Goal: Task Accomplishment & Management: Manage account settings

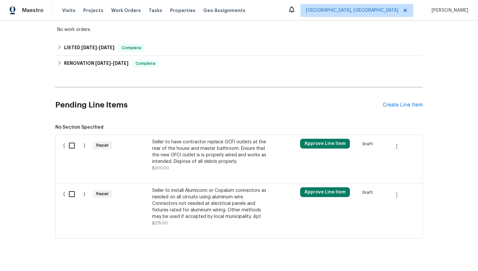
scroll to position [124, 0]
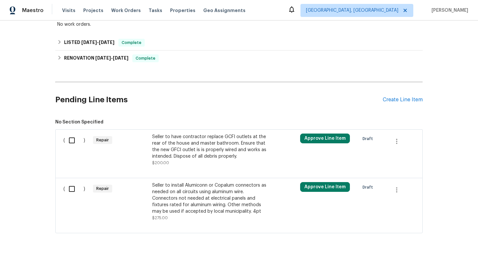
click at [215, 198] on div "Seller to install Alumiconn or Copalum connectors as needed on all circuits usi…" at bounding box center [209, 198] width 115 height 33
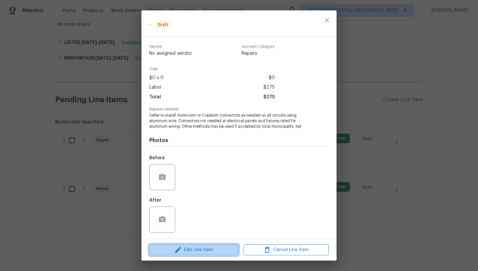
click at [207, 251] on span "Edit Line Item" at bounding box center [193, 250] width 85 height 8
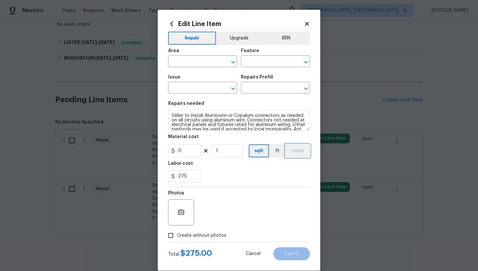
click at [299, 150] on button "count" at bounding box center [298, 150] width 24 height 13
click at [289, 36] on button "BRN" at bounding box center [286, 38] width 48 height 13
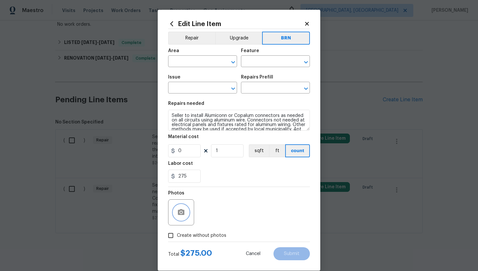
click at [182, 215] on icon "button" at bounding box center [181, 212] width 8 height 8
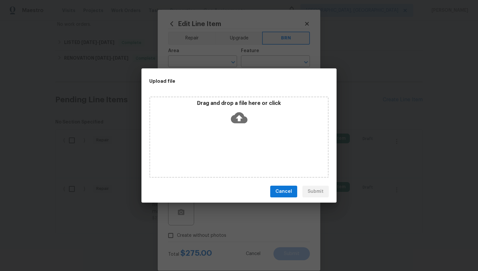
click at [242, 116] on icon at bounding box center [239, 117] width 17 height 11
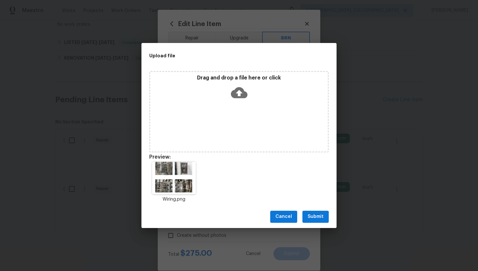
click at [318, 213] on span "Submit" at bounding box center [316, 216] width 16 height 8
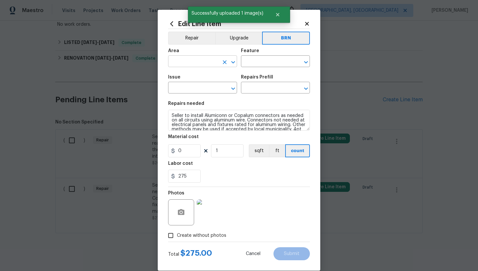
click at [205, 63] on input "text" at bounding box center [193, 62] width 51 height 10
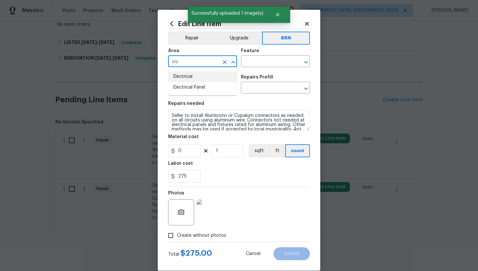
click at [208, 74] on li "Electrical" at bounding box center [202, 76] width 69 height 11
type input "Electrical"
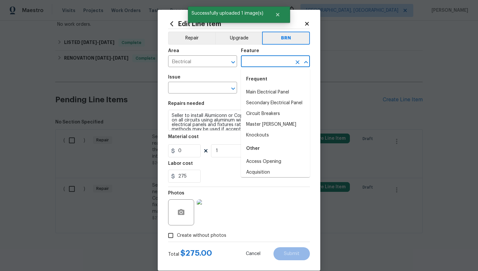
click at [251, 62] on input "text" at bounding box center [266, 62] width 51 height 10
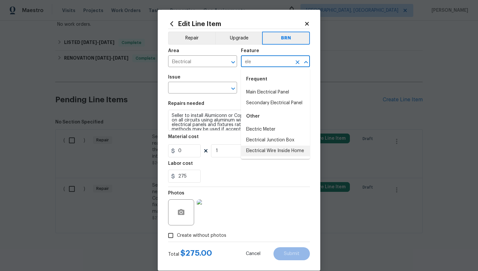
click at [265, 147] on li "Electrical Wire Inside Home" at bounding box center [275, 150] width 69 height 11
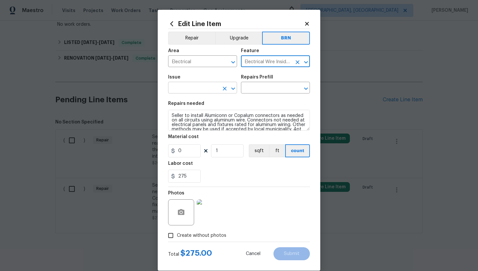
type input "Electrical Wire Inside Home"
click at [205, 90] on input "text" at bounding box center [193, 88] width 51 height 10
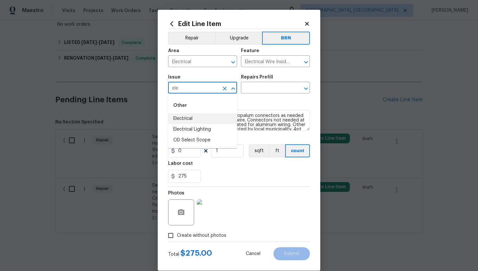
click at [203, 119] on li "Electrical" at bounding box center [202, 118] width 69 height 11
type input "Electrical"
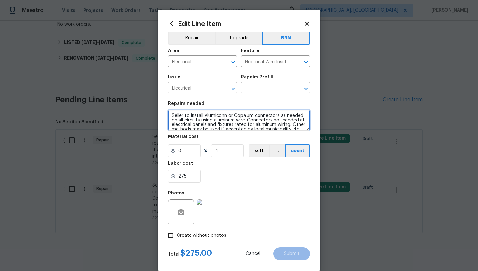
scroll to position [5, 0]
drag, startPoint x: 171, startPoint y: 116, endPoint x: 204, endPoint y: 141, distance: 41.4
click at [204, 141] on section "Repairs needed Seller to install Alumiconn or Copalum connectors as needed on a…" at bounding box center [239, 141] width 142 height 89
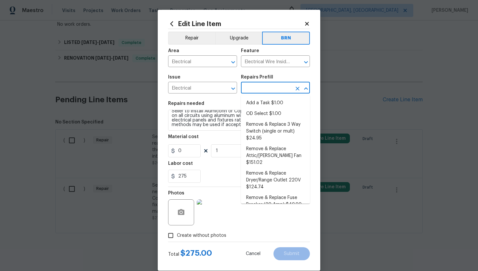
click at [250, 89] on input "text" at bounding box center [266, 88] width 51 height 10
click at [255, 123] on li "Remove & Replace 3 Way Switch (single or mult) $24.95" at bounding box center [275, 131] width 69 height 24
type input "Remove & Replace 3 Way Switch (single or mult) $24.95"
type textarea "Remove and replace the existing 3 way switch(es) with new to ensure the circuit…"
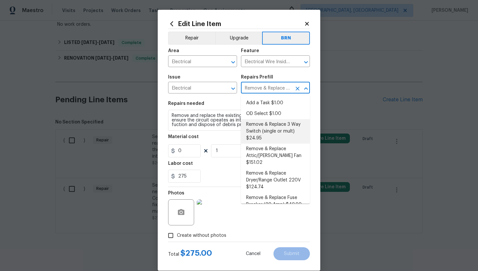
type input "24.95"
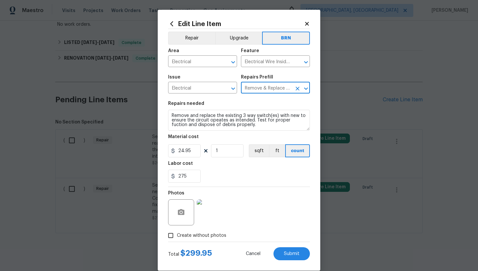
scroll to position [0, 0]
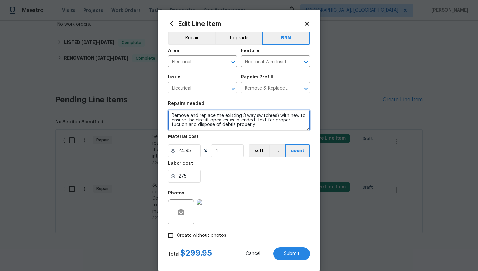
drag, startPoint x: 171, startPoint y: 115, endPoint x: 204, endPoint y: 133, distance: 37.4
click at [204, 133] on section "Repairs needed Remove and replace the existing 3 way switch(es) with new to ens…" at bounding box center [239, 141] width 142 height 89
paste textarea "Seller to install Alumiconn or Copalum connectors as needed on all circuits usi…"
type textarea "Seller to install Alumiconn or Copalum connectors as needed on all circuits usi…"
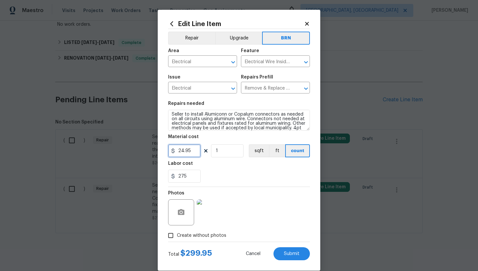
drag, startPoint x: 192, startPoint y: 151, endPoint x: 175, endPoint y: 152, distance: 17.3
click at [175, 152] on div "24.95" at bounding box center [184, 150] width 33 height 13
type input "0"
click at [278, 199] on div "Photos" at bounding box center [239, 208] width 142 height 42
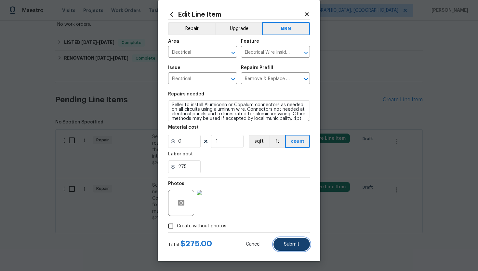
click at [294, 241] on button "Submit" at bounding box center [292, 244] width 36 height 13
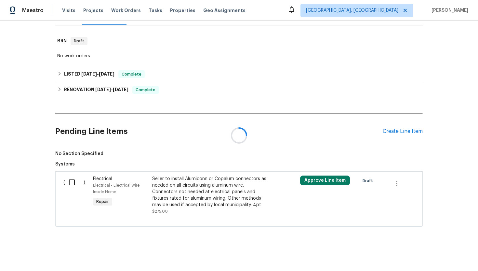
scroll to position [124, 0]
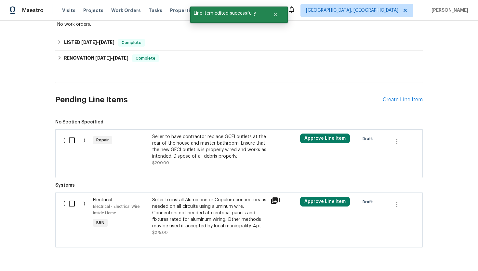
click at [223, 161] on div "Seller to have contractor replace GCFI outlets at the rear of the house and mas…" at bounding box center [209, 149] width 115 height 33
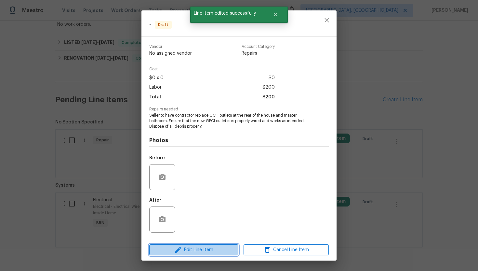
click at [206, 248] on span "Edit Line Item" at bounding box center [193, 250] width 85 height 8
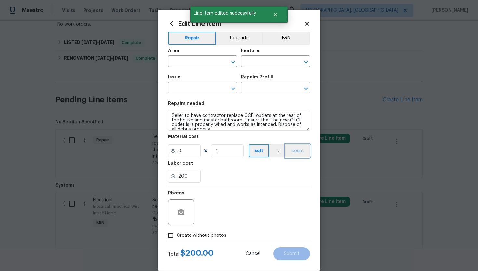
click at [298, 152] on button "count" at bounding box center [298, 150] width 24 height 13
click at [287, 41] on button "BRN" at bounding box center [286, 38] width 48 height 13
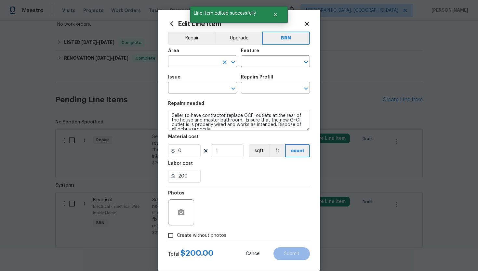
click at [203, 63] on input "text" at bounding box center [193, 62] width 51 height 10
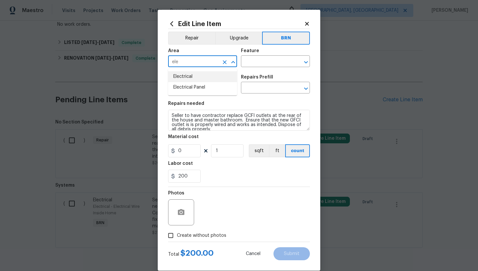
click at [203, 75] on li "Electrical" at bounding box center [202, 76] width 69 height 11
type input "Electrical"
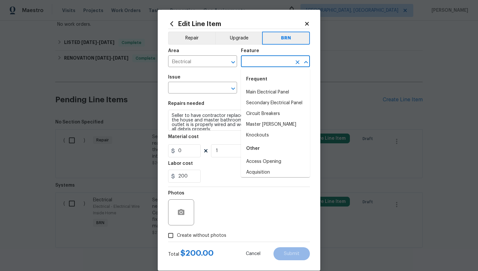
click at [249, 61] on input "text" at bounding box center [266, 62] width 51 height 10
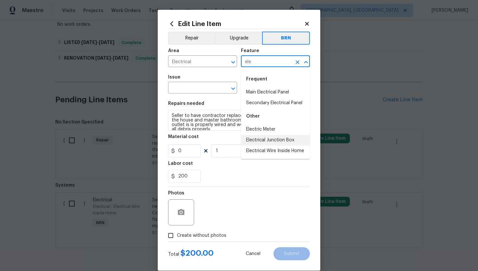
click at [257, 137] on li "Electrical Junction Box" at bounding box center [275, 140] width 69 height 11
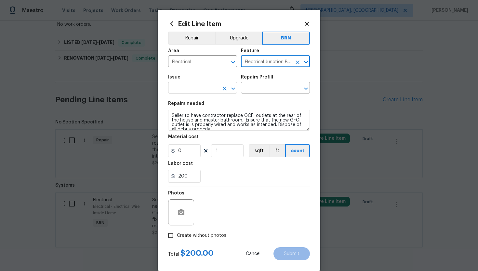
type input "Electrical Junction Box"
click at [201, 89] on input "text" at bounding box center [193, 88] width 51 height 10
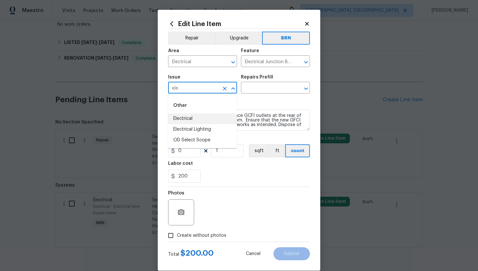
click at [203, 120] on li "Electrical" at bounding box center [202, 118] width 69 height 11
type input "Electrical"
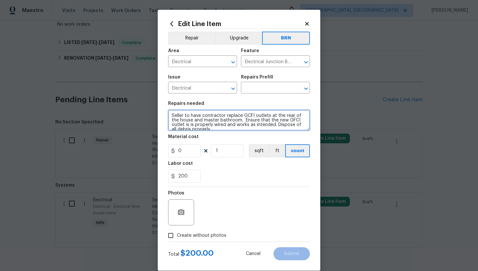
scroll to position [5, 0]
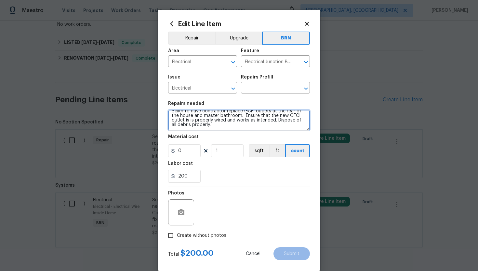
drag, startPoint x: 169, startPoint y: 116, endPoint x: 198, endPoint y: 135, distance: 34.9
click at [198, 135] on section "Repairs needed Seller to have contractor replace GCFI outlets at the rear of th…" at bounding box center [239, 141] width 142 height 89
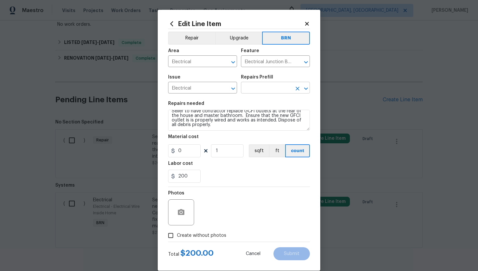
click at [258, 86] on input "text" at bounding box center [266, 88] width 51 height 10
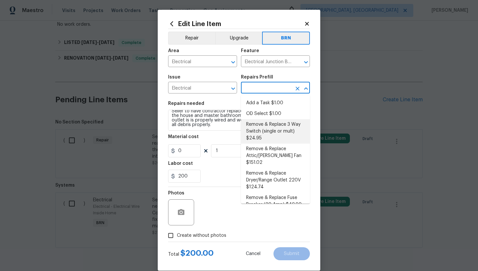
click at [267, 134] on li "Remove & Replace 3 Way Switch (single or mult) $24.95" at bounding box center [275, 131] width 69 height 24
type input "Remove & Replace 3 Way Switch (single or mult) $24.95"
type textarea "Remove and replace the existing 3 way switch(es) with new to ensure the circuit…"
type input "24.95"
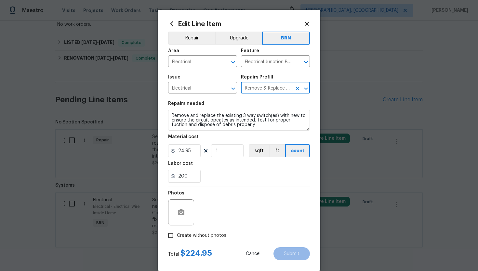
scroll to position [0, 0]
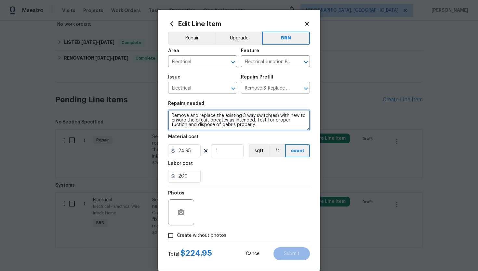
drag, startPoint x: 171, startPoint y: 116, endPoint x: 217, endPoint y: 134, distance: 50.4
click at [217, 134] on section "Repairs needed Remove and replace the existing 3 way switch(es) with new to ens…" at bounding box center [239, 141] width 142 height 89
paste textarea "Seller to have contractor replace GCFI outlets at the rear of the house and mas…"
type textarea "Seller to have contractor replace GCFI outlets at the rear of the house and mas…"
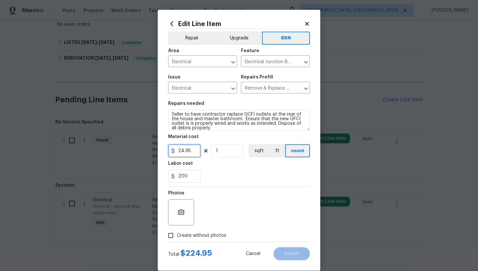
drag, startPoint x: 195, startPoint y: 153, endPoint x: 174, endPoint y: 151, distance: 21.2
click at [174, 151] on div "24.95" at bounding box center [184, 150] width 33 height 13
type input "0"
click at [275, 181] on div "200" at bounding box center [239, 176] width 142 height 13
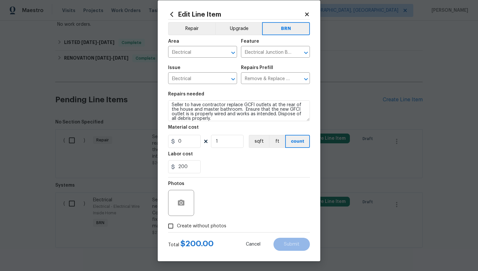
click at [210, 225] on span "Create without photos" at bounding box center [201, 226] width 49 height 7
click at [177, 225] on input "Create without photos" at bounding box center [171, 226] width 12 height 12
checkbox input "true"
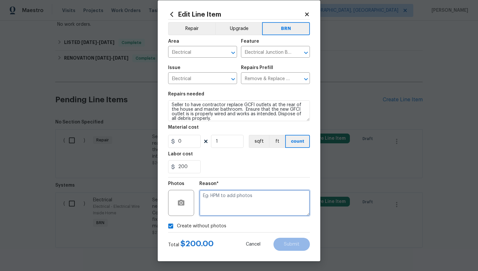
click at [235, 202] on textarea at bounding box center [254, 203] width 111 height 26
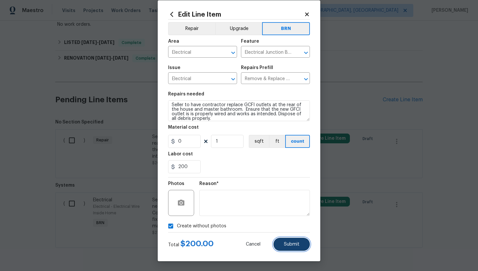
click at [287, 242] on span "Submit" at bounding box center [292, 244] width 16 height 5
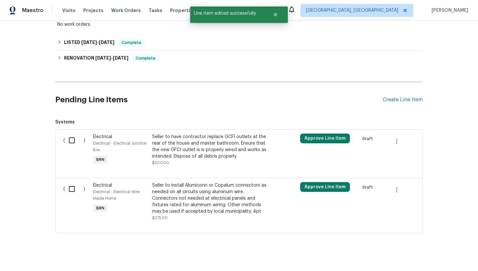
click at [77, 187] on input "checkbox" at bounding box center [74, 189] width 19 height 14
checkbox input "true"
click at [73, 145] on input "checkbox" at bounding box center [74, 140] width 19 height 14
checkbox input "true"
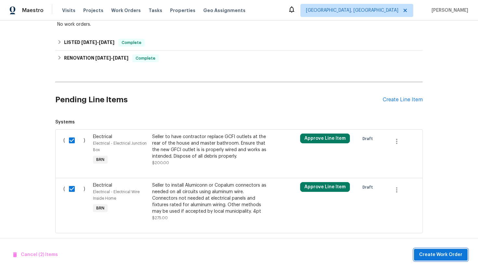
click at [432, 252] on span "Create Work Order" at bounding box center [440, 255] width 43 height 8
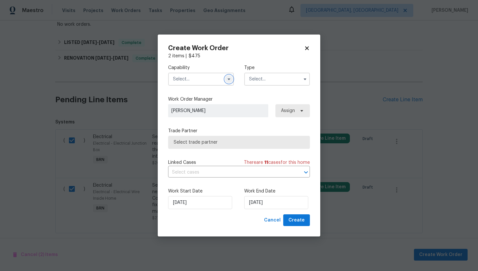
click at [227, 79] on icon "button" at bounding box center [228, 78] width 5 height 5
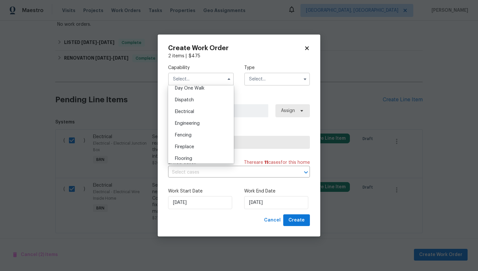
scroll to position [187, 0]
click at [206, 106] on div "Electrical" at bounding box center [201, 111] width 62 height 12
type input "Electrical"
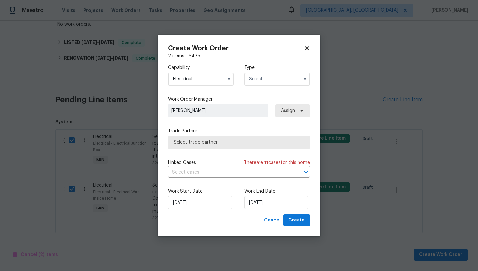
click at [257, 80] on input "text" at bounding box center [277, 79] width 66 height 13
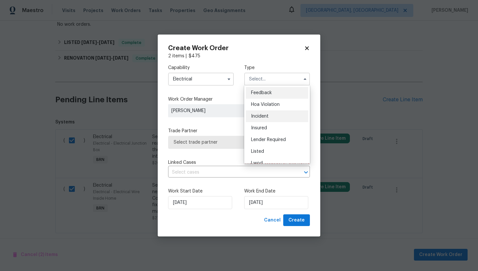
scroll to position [77, 0]
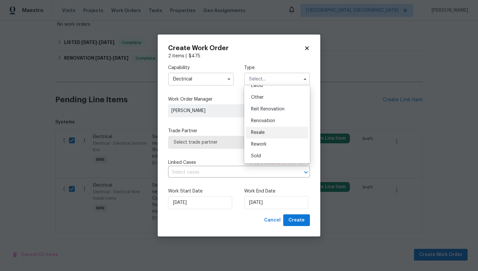
click at [261, 132] on span "Resale" at bounding box center [258, 132] width 14 height 5
type input "Resale"
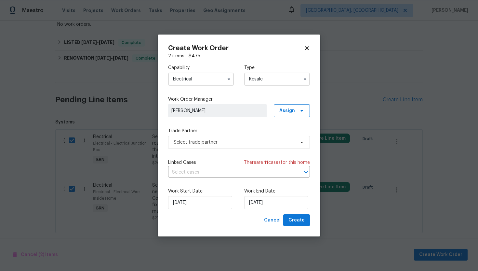
scroll to position [0, 0]
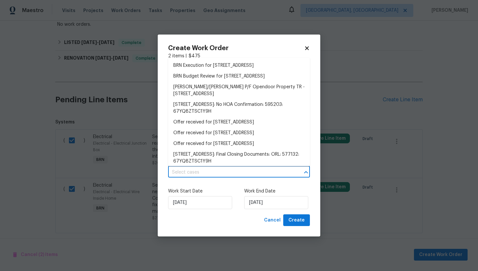
click at [208, 168] on input "text" at bounding box center [230, 172] width 124 height 10
click at [213, 65] on li "BRN Execution for [STREET_ADDRESS]" at bounding box center [239, 65] width 142 height 11
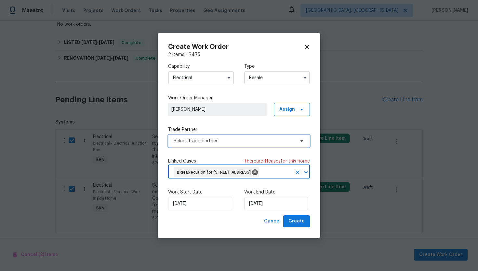
click at [200, 138] on span "Select trade partner" at bounding box center [234, 141] width 121 height 7
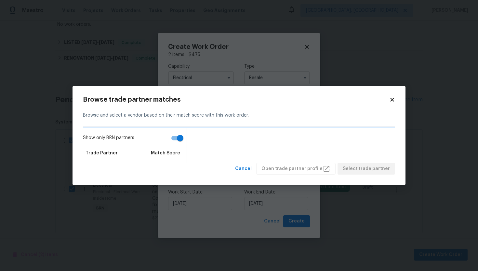
click at [177, 139] on input "Show only BRN partners" at bounding box center [180, 138] width 37 height 12
checkbox input "false"
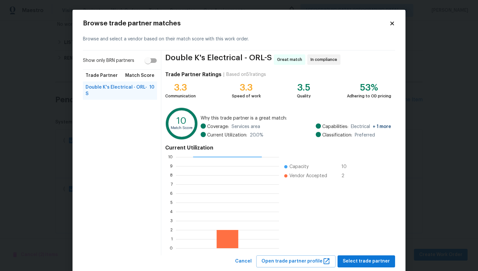
scroll to position [16, 0]
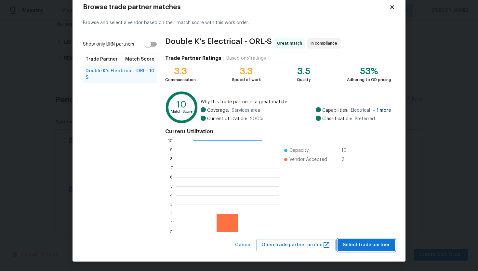
click at [360, 247] on span "Select trade partner" at bounding box center [366, 245] width 47 height 8
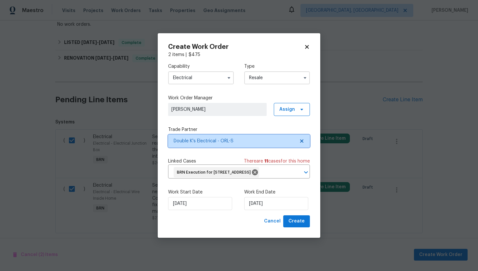
scroll to position [0, 0]
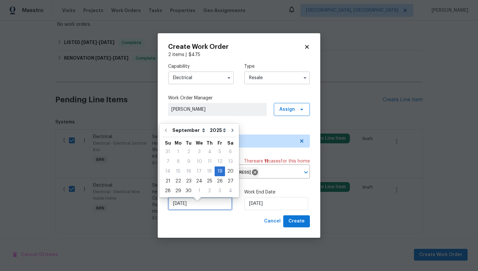
click at [176, 210] on input "[DATE]" at bounding box center [200, 203] width 64 height 13
click at [218, 173] on div "19" at bounding box center [220, 171] width 10 height 9
click at [254, 206] on input "[DATE]" at bounding box center [276, 203] width 64 height 13
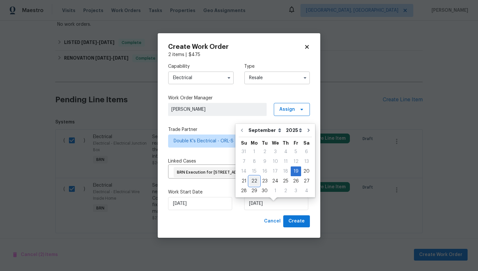
click at [256, 180] on div "22" at bounding box center [254, 180] width 10 height 9
type input "[DATE]"
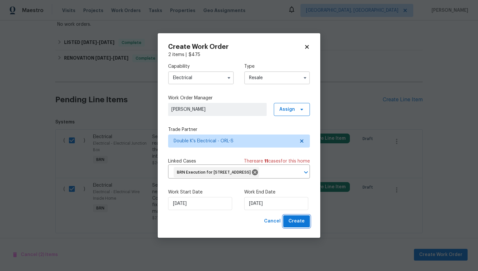
click at [299, 225] on span "Create" at bounding box center [297, 221] width 16 height 8
checkbox input "false"
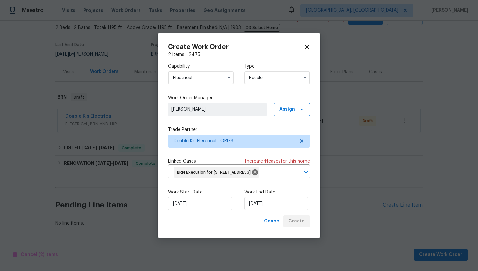
scroll to position [36, 0]
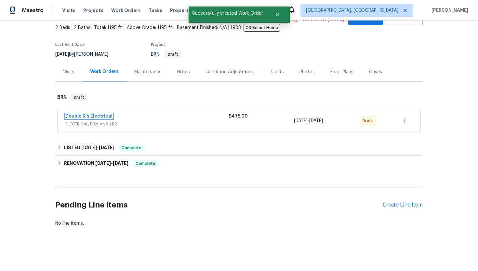
click at [99, 117] on link "Double K's Electrical" at bounding box center [88, 116] width 47 height 5
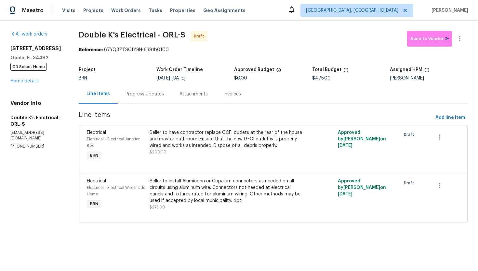
click at [156, 99] on div "Progress Updates" at bounding box center [145, 93] width 54 height 19
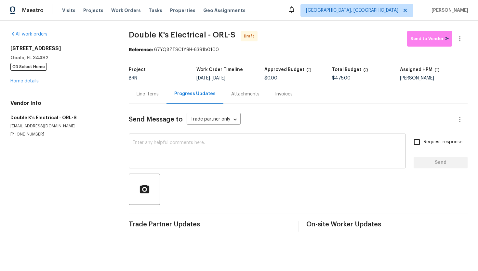
click at [176, 143] on textarea at bounding box center [267, 151] width 269 height 23
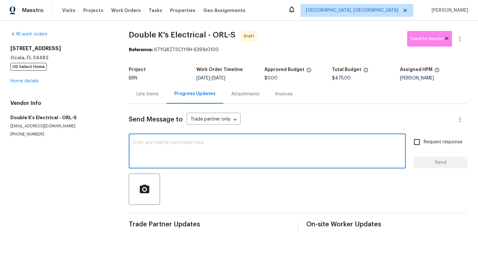
paste textarea "Hey! This is Ajay with Opendoor. I’m confirming a BRN Work Order for the proper…"
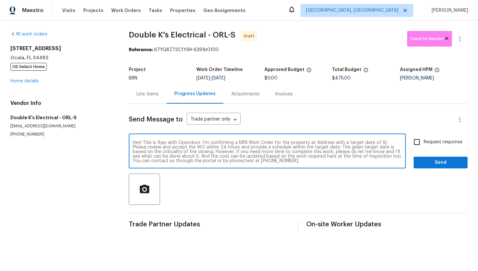
click at [322, 143] on textarea "Hey! This is Ajay with Opendoor. I’m confirming a BRN Work Order for the proper…" at bounding box center [267, 151] width 269 height 23
paste textarea "[STREET_ADDRESS]"
click at [167, 148] on textarea "Hey! This is Ajay with Opendoor. I’m confirming a BRN Work Order for the proper…" at bounding box center [267, 151] width 269 height 23
type textarea "Hey! This is Ajay with Opendoor. I’m confirming a BRN Work Order for the proper…"
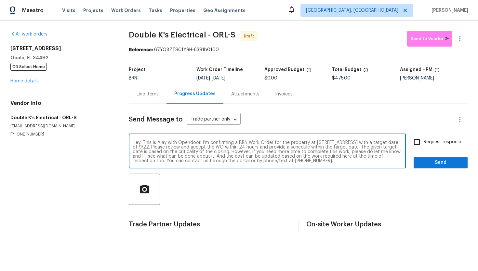
click at [426, 139] on span "Request response" at bounding box center [443, 142] width 39 height 7
click at [424, 139] on input "Request response" at bounding box center [417, 142] width 14 height 14
checkbox input "true"
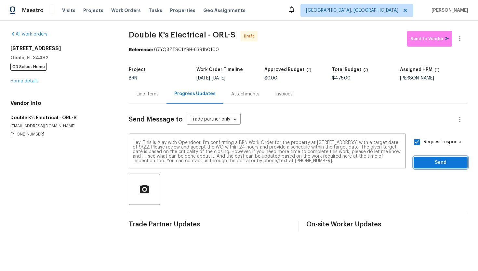
click at [431, 160] on span "Send" at bounding box center [441, 162] width 44 height 8
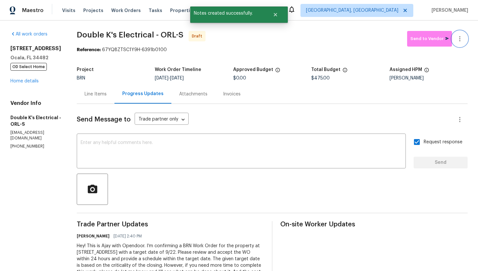
click at [461, 42] on icon "button" at bounding box center [460, 39] width 8 height 8
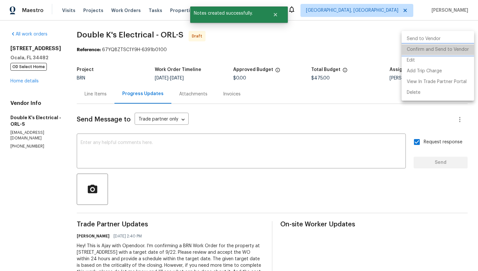
click at [456, 52] on li "Confirm and Send to Vendor" at bounding box center [438, 49] width 73 height 11
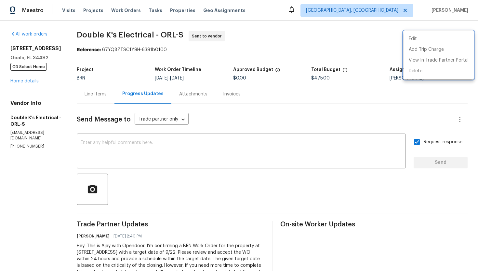
click at [100, 94] on div at bounding box center [239, 135] width 478 height 271
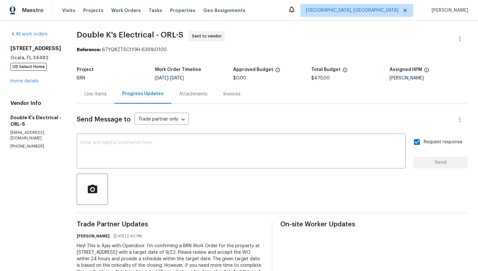
click at [100, 94] on div "Line Items" at bounding box center [96, 94] width 22 height 7
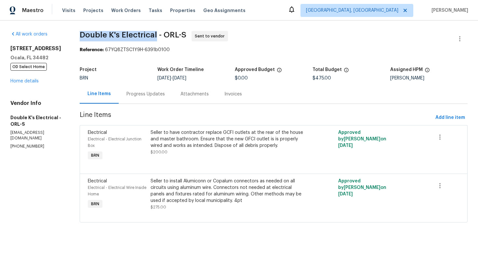
drag, startPoint x: 78, startPoint y: 34, endPoint x: 157, endPoint y: 32, distance: 78.8
click at [157, 32] on div "All work orders [STREET_ADDRESS] OD Select Home Home details Vendor Info Double…" at bounding box center [239, 131] width 478 height 220
copy span "Double K's Electrical"
click at [245, 33] on span "Double K's Electrical - ORL-S Sent to vendor" at bounding box center [266, 39] width 373 height 16
